Goal: Information Seeking & Learning: Check status

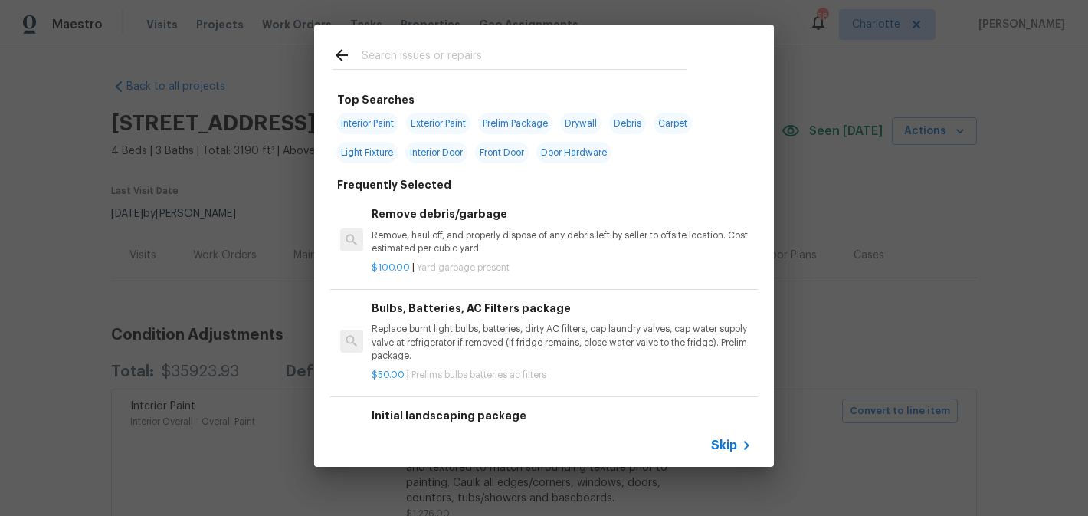
scroll to position [225, 0]
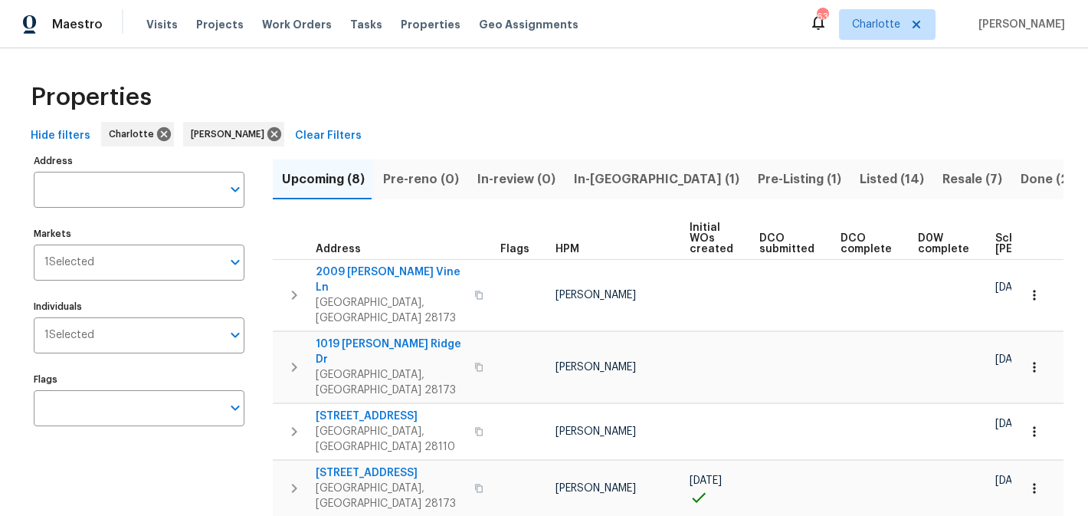
click at [615, 180] on span "In-reno (1)" at bounding box center [657, 179] width 166 height 21
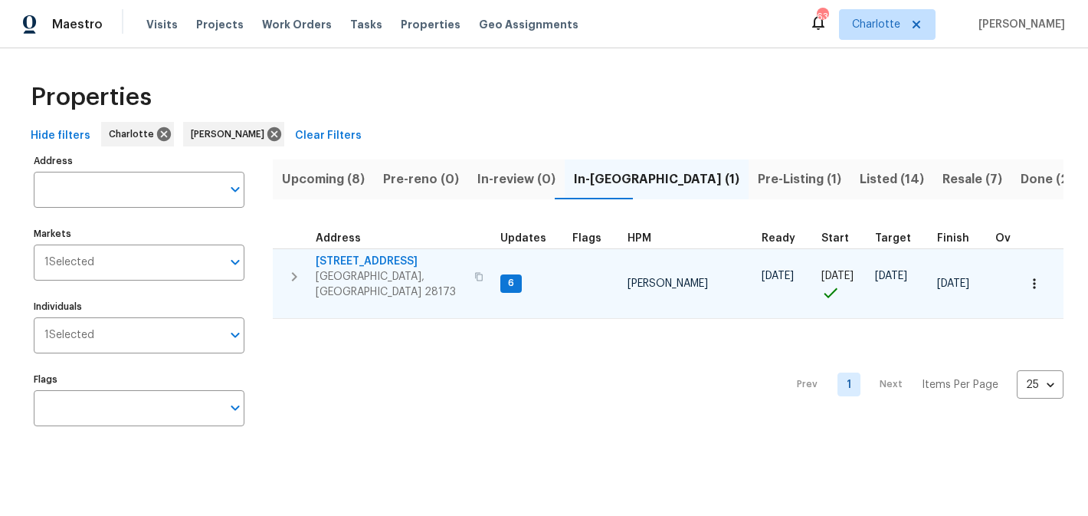
click at [394, 255] on span "2124 Majestic Poplar Dr" at bounding box center [390, 261] width 149 height 15
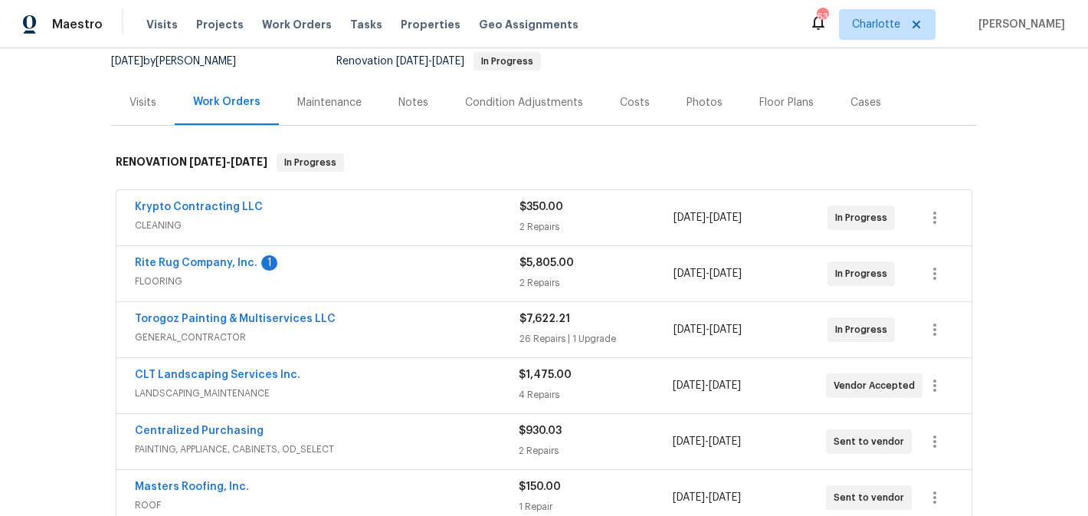
scroll to position [159, 0]
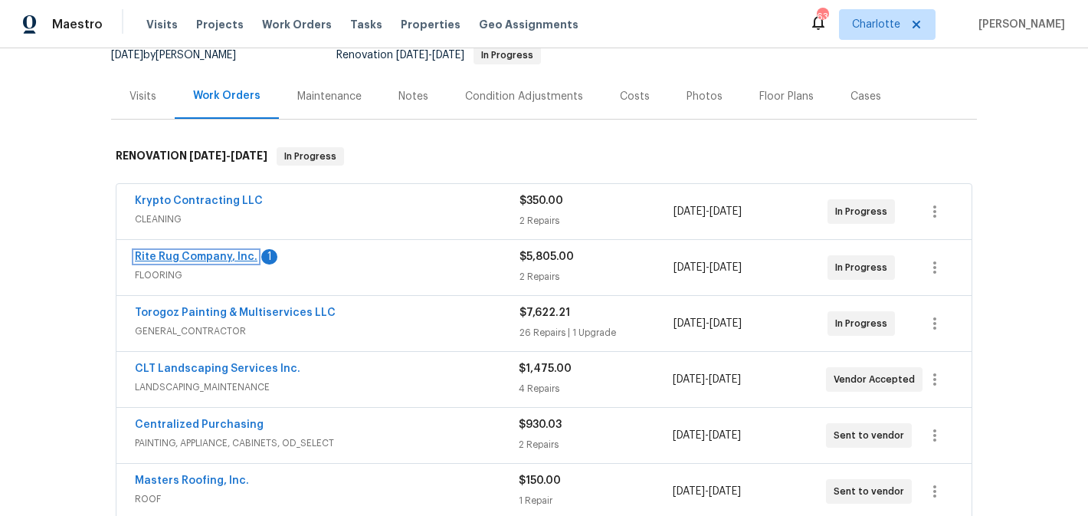
click at [195, 253] on link "Rite Rug Company, Inc." at bounding box center [196, 256] width 123 height 11
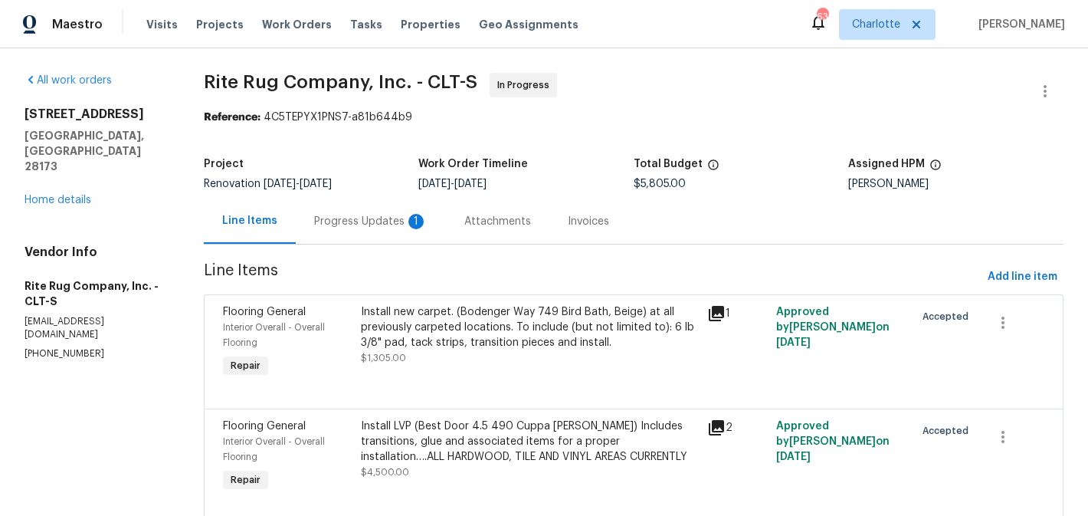
click at [355, 212] on div "Progress Updates 1" at bounding box center [371, 221] width 150 height 45
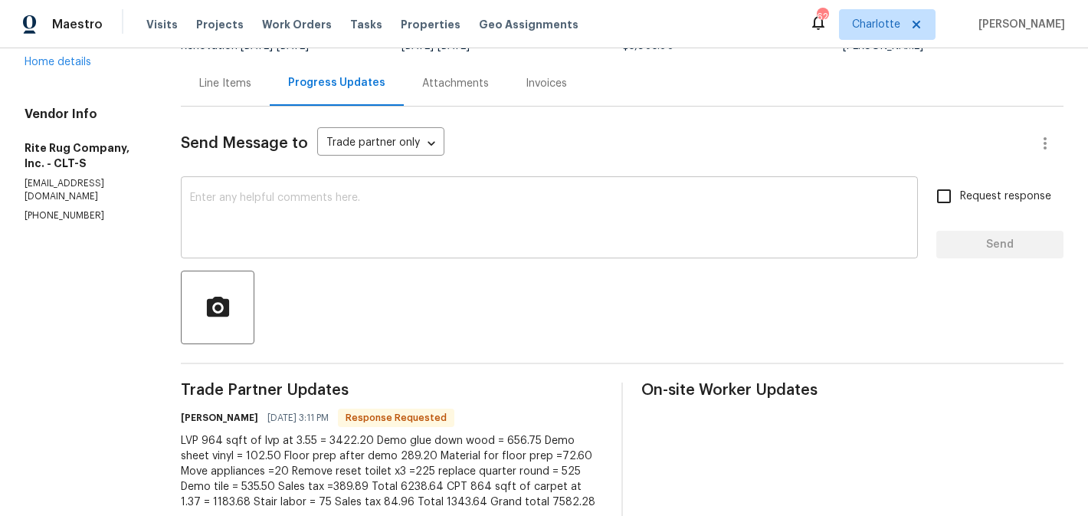
scroll to position [235, 0]
